Goal: Transaction & Acquisition: Subscribe to service/newsletter

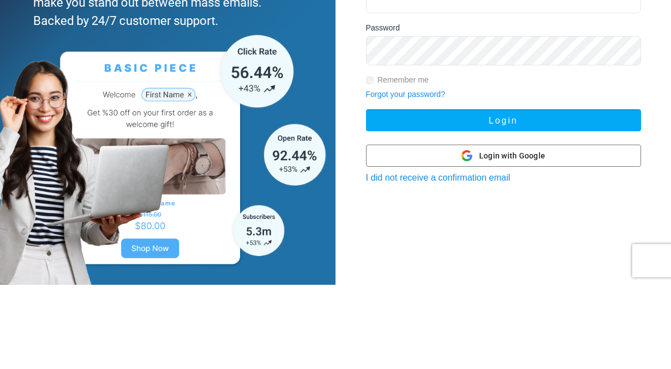
scroll to position [76, 0]
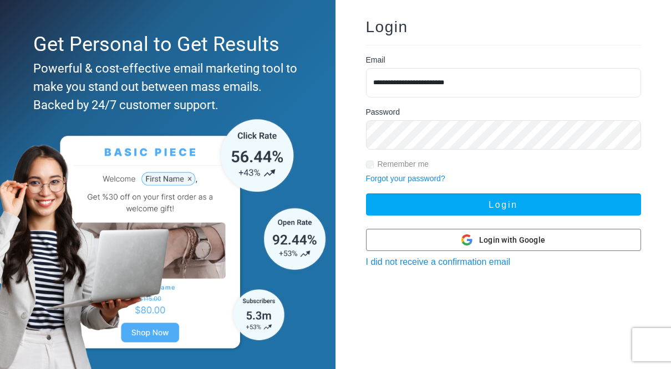
type input "**********"
click at [503, 204] on button "Login" at bounding box center [503, 204] width 275 height 22
click at [479, 200] on button "Login" at bounding box center [503, 204] width 275 height 22
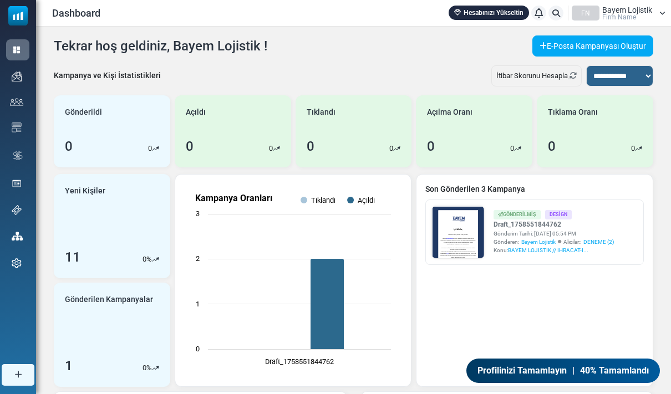
click at [499, 14] on link "Hesabınızı Yükseltin" at bounding box center [488, 13] width 80 height 14
click at [499, 13] on link "Hesabınızı Yükseltin" at bounding box center [488, 13] width 80 height 14
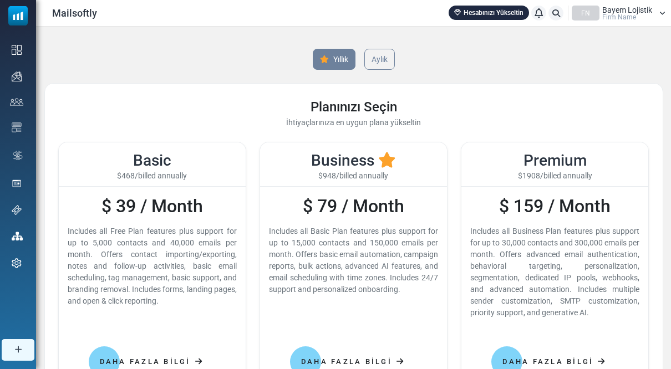
click at [383, 52] on link "Aylık" at bounding box center [379, 59] width 30 height 21
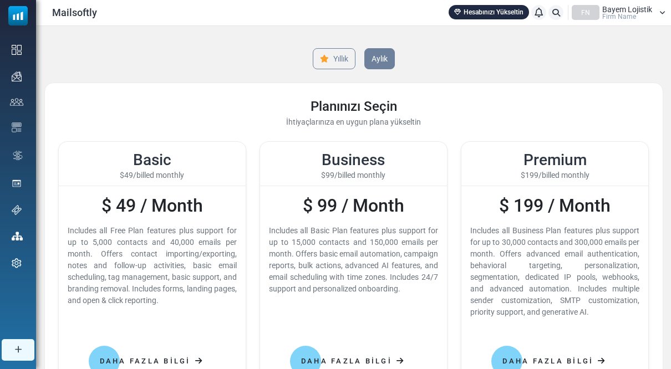
scroll to position [6, 0]
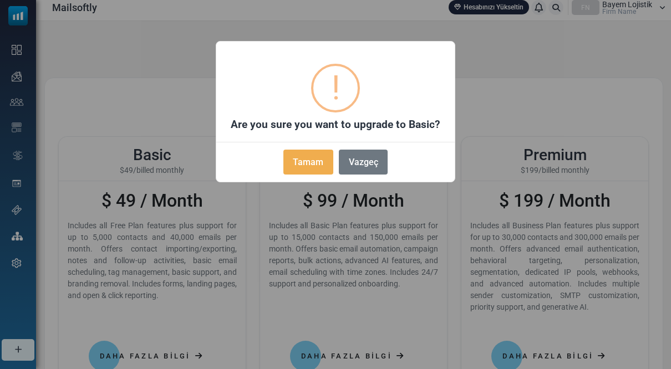
click at [309, 172] on button "Tamam" at bounding box center [308, 162] width 50 height 25
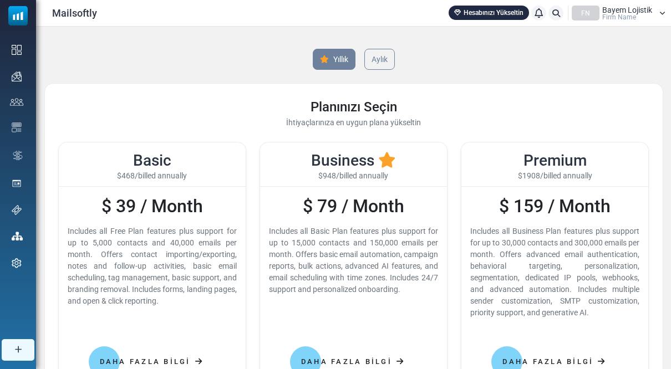
click at [388, 55] on link "Aylık" at bounding box center [379, 59] width 30 height 21
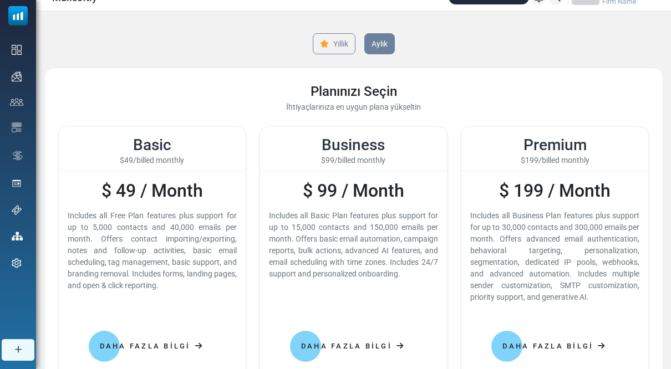
scroll to position [16, 0]
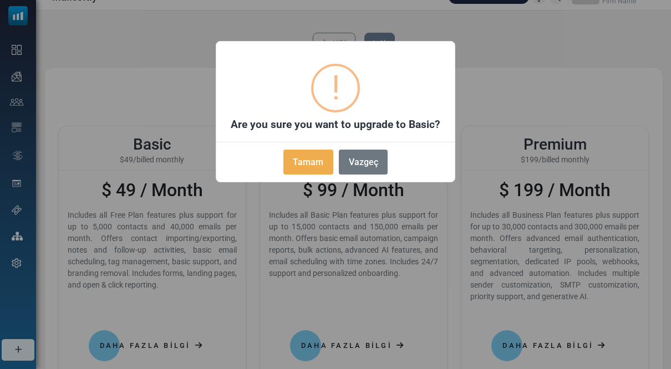
click at [313, 175] on button "Tamam" at bounding box center [308, 162] width 50 height 25
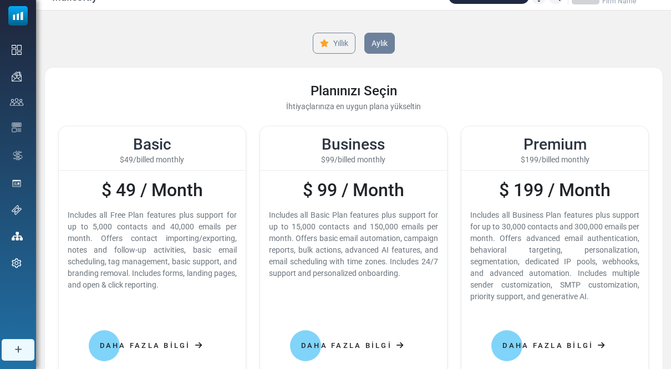
scroll to position [76, 0]
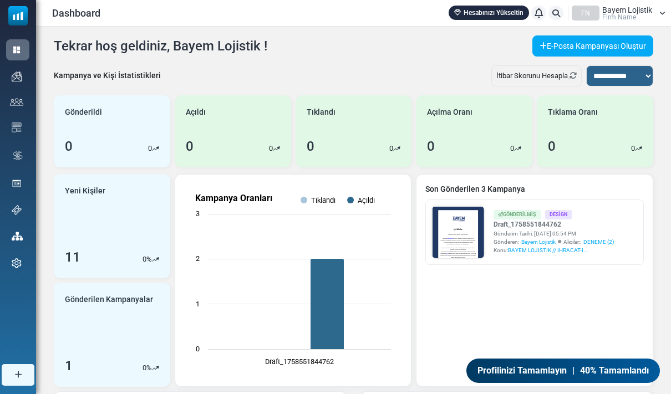
click at [618, 14] on span "Firm Name" at bounding box center [619, 17] width 34 height 7
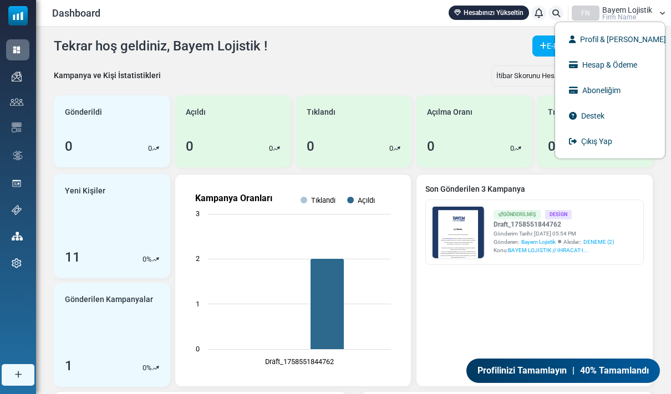
click at [634, 39] on link "Profil & [PERSON_NAME]" at bounding box center [609, 39] width 99 height 20
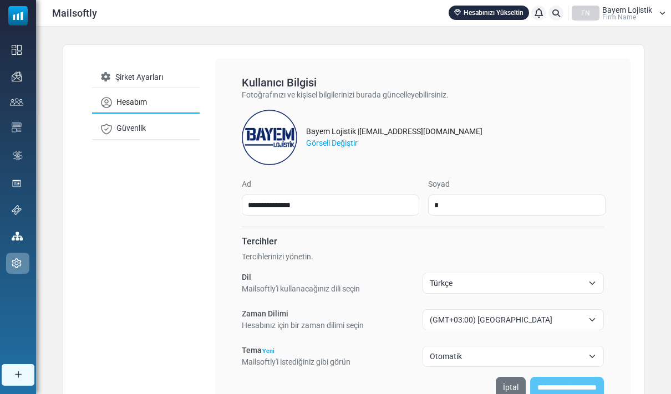
click at [116, 75] on link "Şirket Ayarları" at bounding box center [146, 77] width 108 height 21
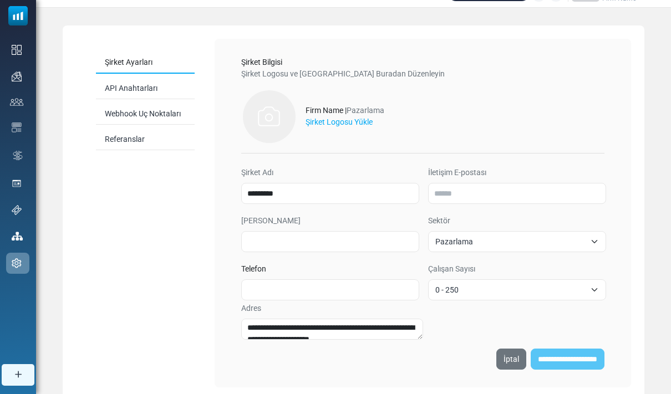
scroll to position [24, 0]
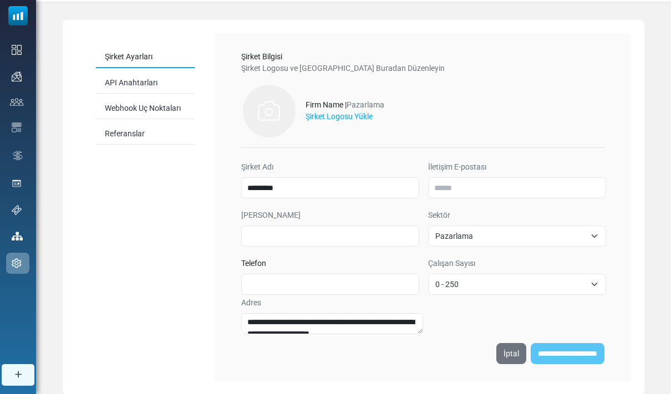
click at [358, 112] on label "Şirket Logosu Yükle" at bounding box center [338, 117] width 67 height 12
click at [0, 0] on input "Şirket Logosu Yükle" at bounding box center [0, 0] width 0 height 0
